Goal: Navigation & Orientation: Find specific page/section

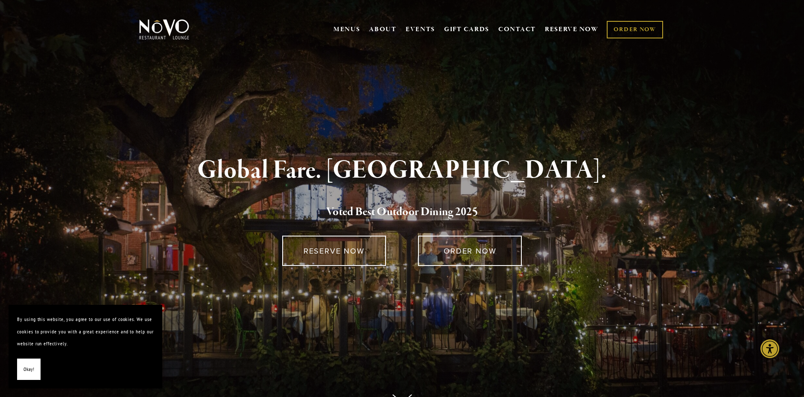
click at [402, 199] on div "Global Fare. Creekside Ambiance. Voted Best Outdoor Dining 202 5" at bounding box center [402, 189] width 498 height 64
